Goal: Task Accomplishment & Management: Manage account settings

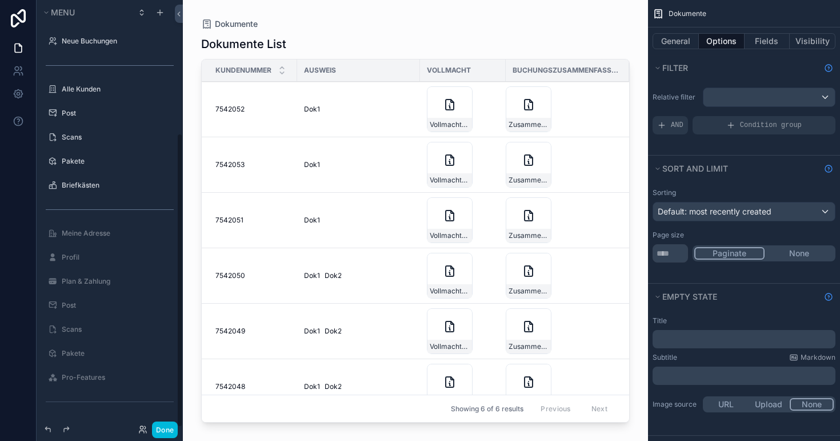
scroll to position [193, 0]
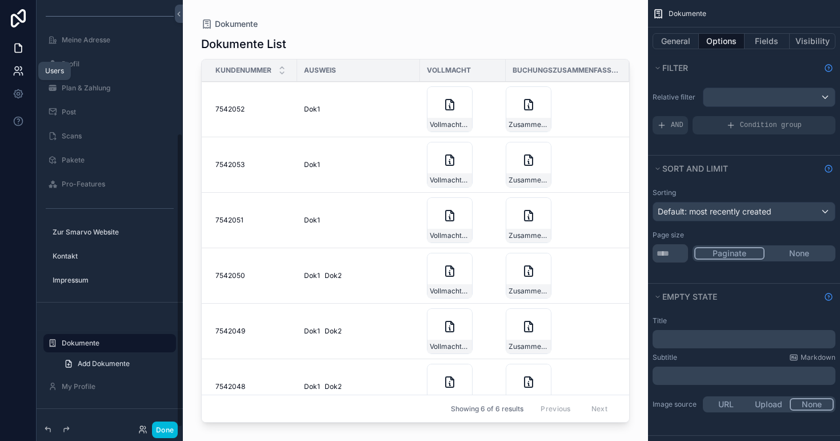
click at [14, 73] on icon at bounding box center [17, 74] width 6 height 3
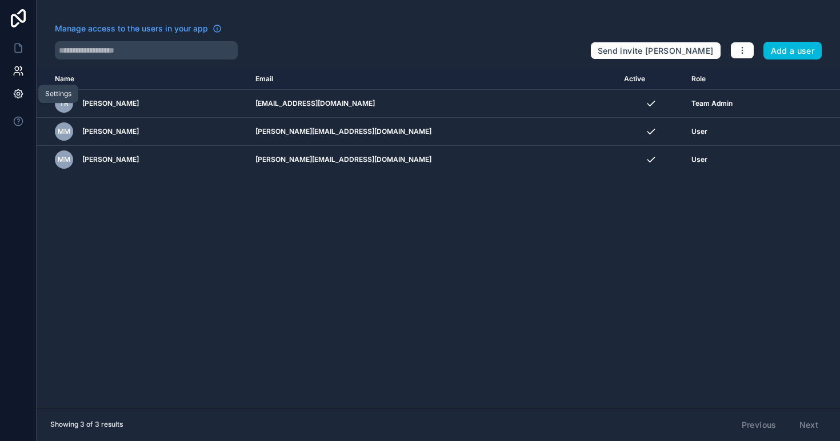
click at [18, 93] on icon at bounding box center [18, 94] width 3 height 3
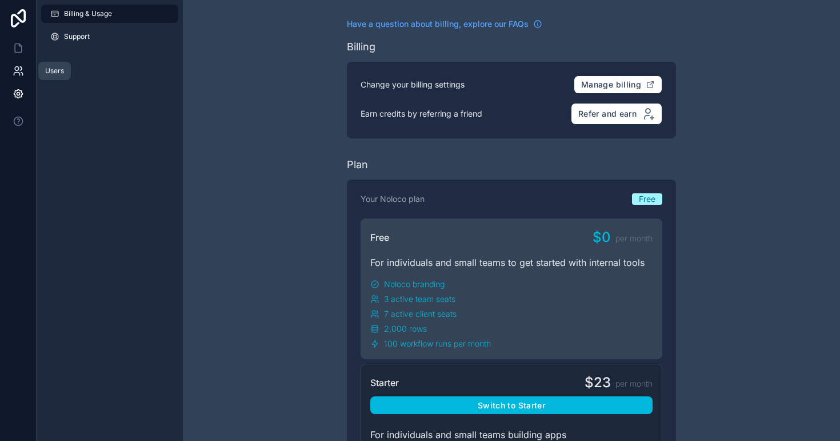
click at [21, 74] on icon at bounding box center [18, 70] width 11 height 11
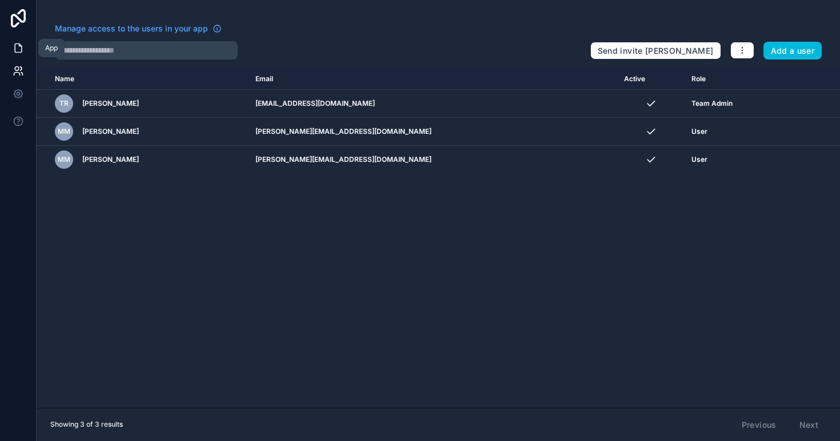
click at [18, 55] on link at bounding box center [18, 48] width 36 height 23
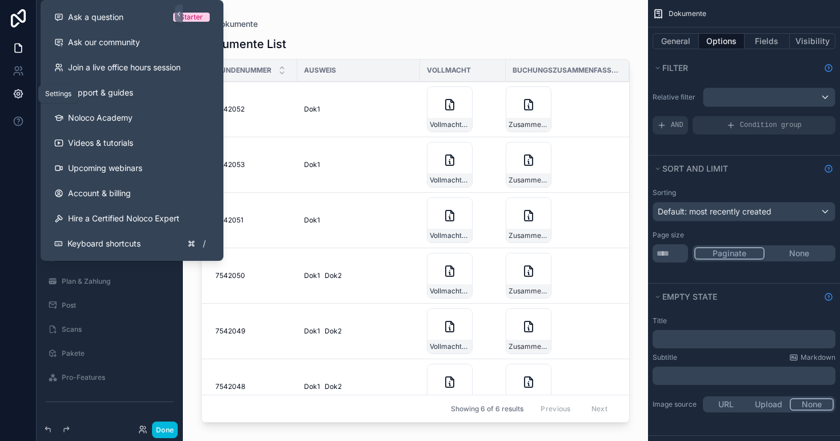
click at [17, 97] on icon at bounding box center [18, 94] width 9 height 9
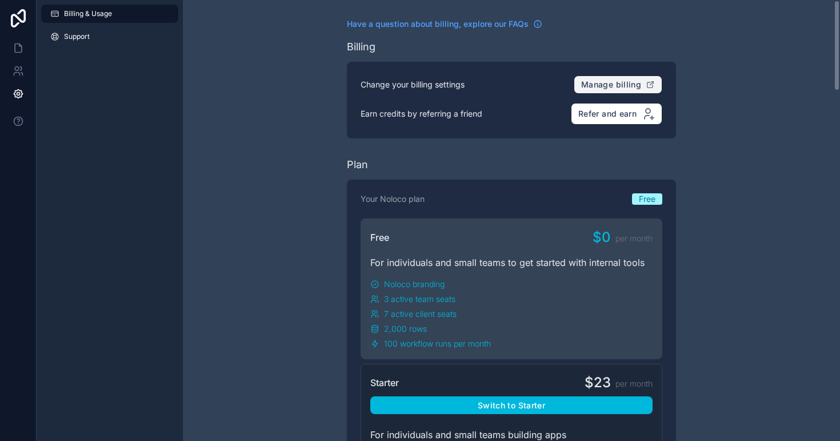
click at [618, 86] on span "Manage billing" at bounding box center [611, 84] width 60 height 10
